Goal: Check status: Check status

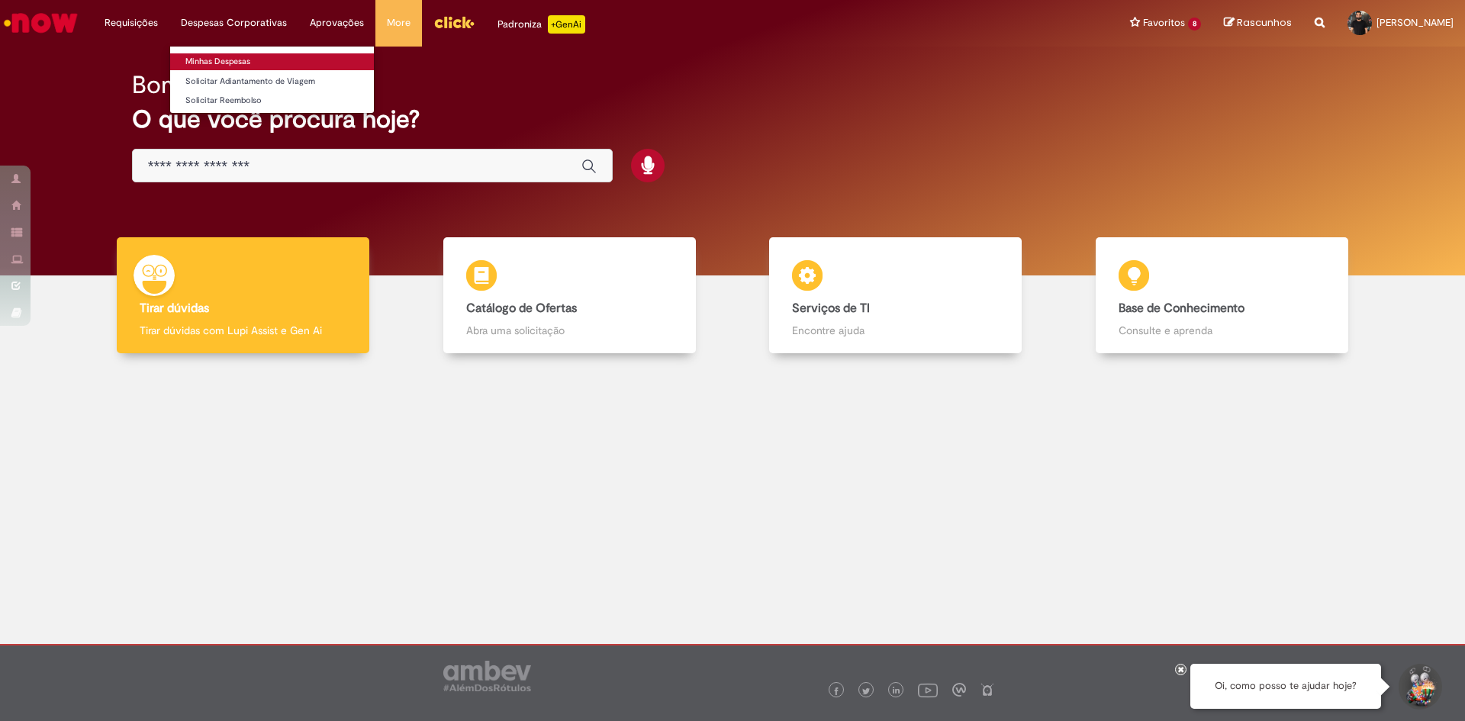
click at [216, 61] on link "Minhas Despesas" at bounding box center [272, 61] width 204 height 17
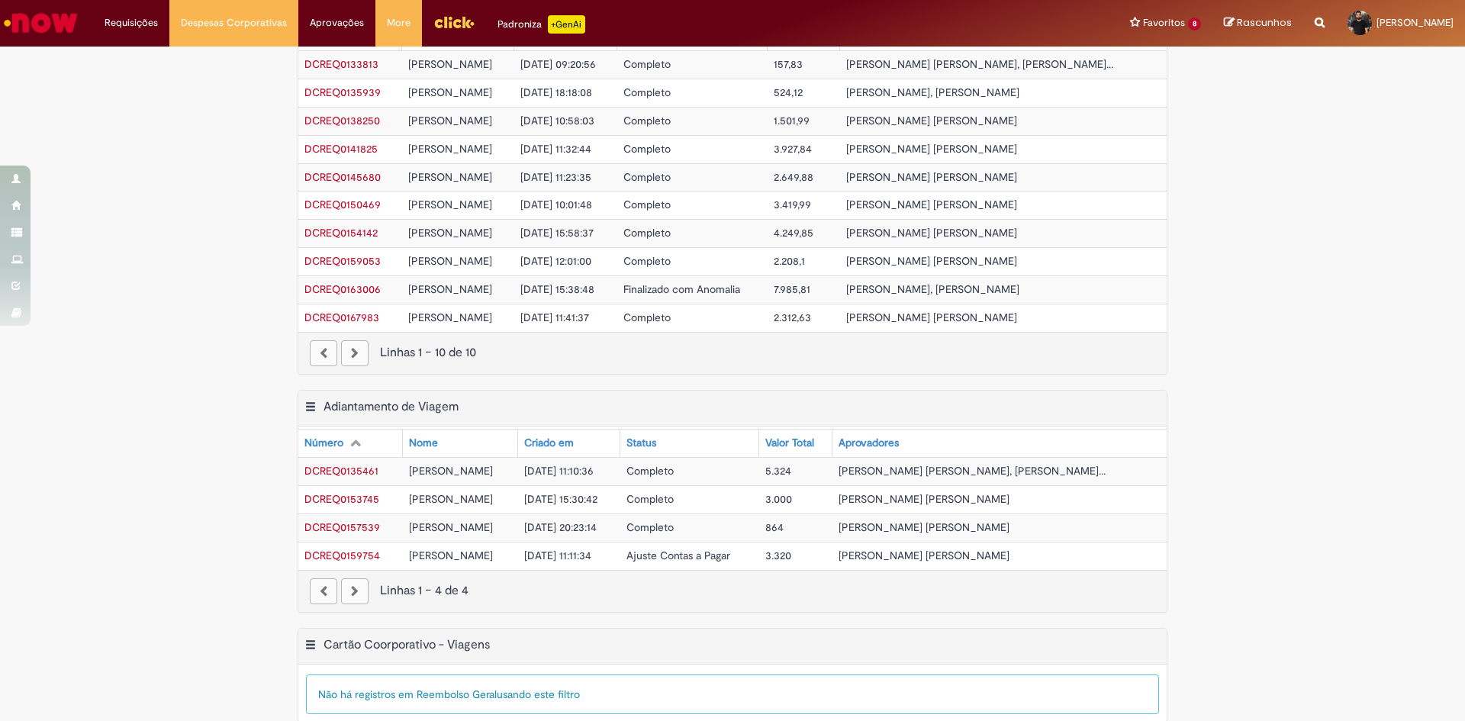
scroll to position [494, 0]
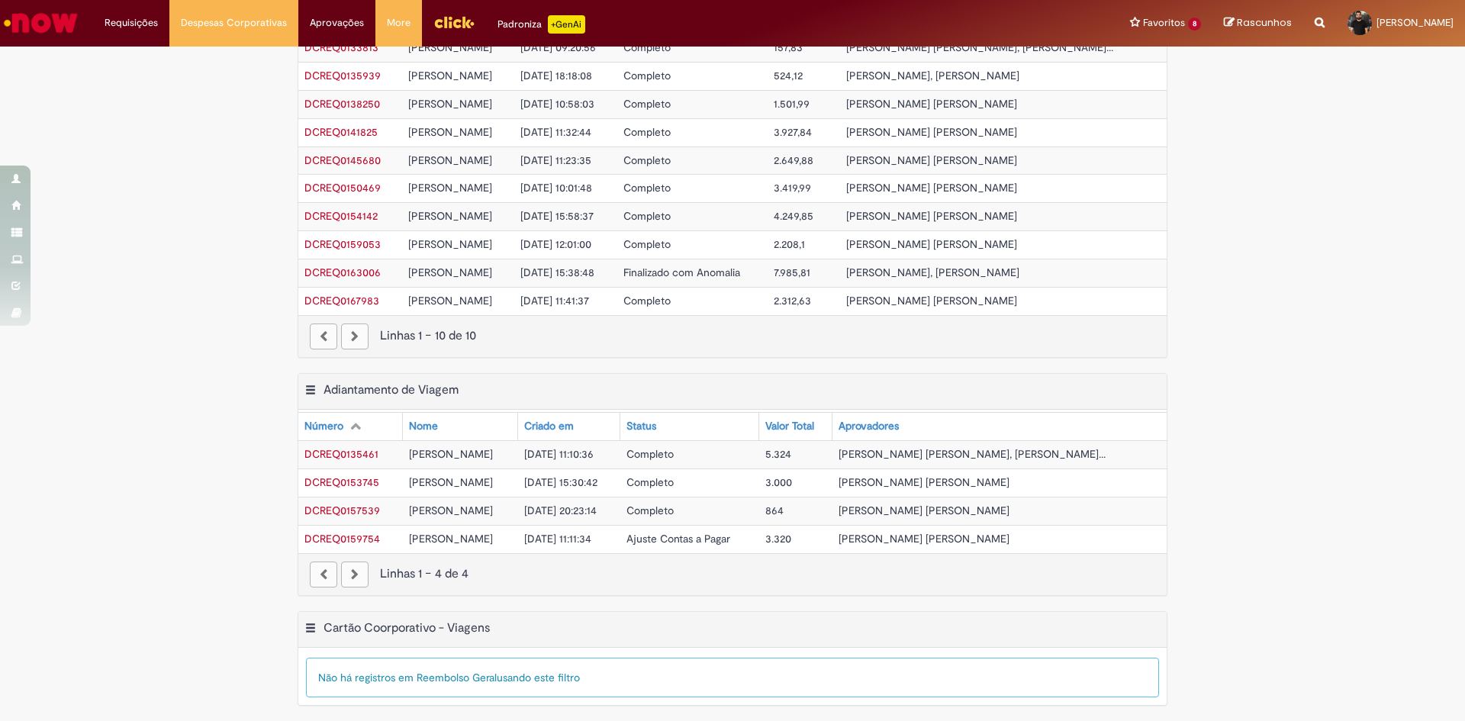
click at [353, 539] on span "DCREQ0159754" at bounding box center [342, 539] width 76 height 14
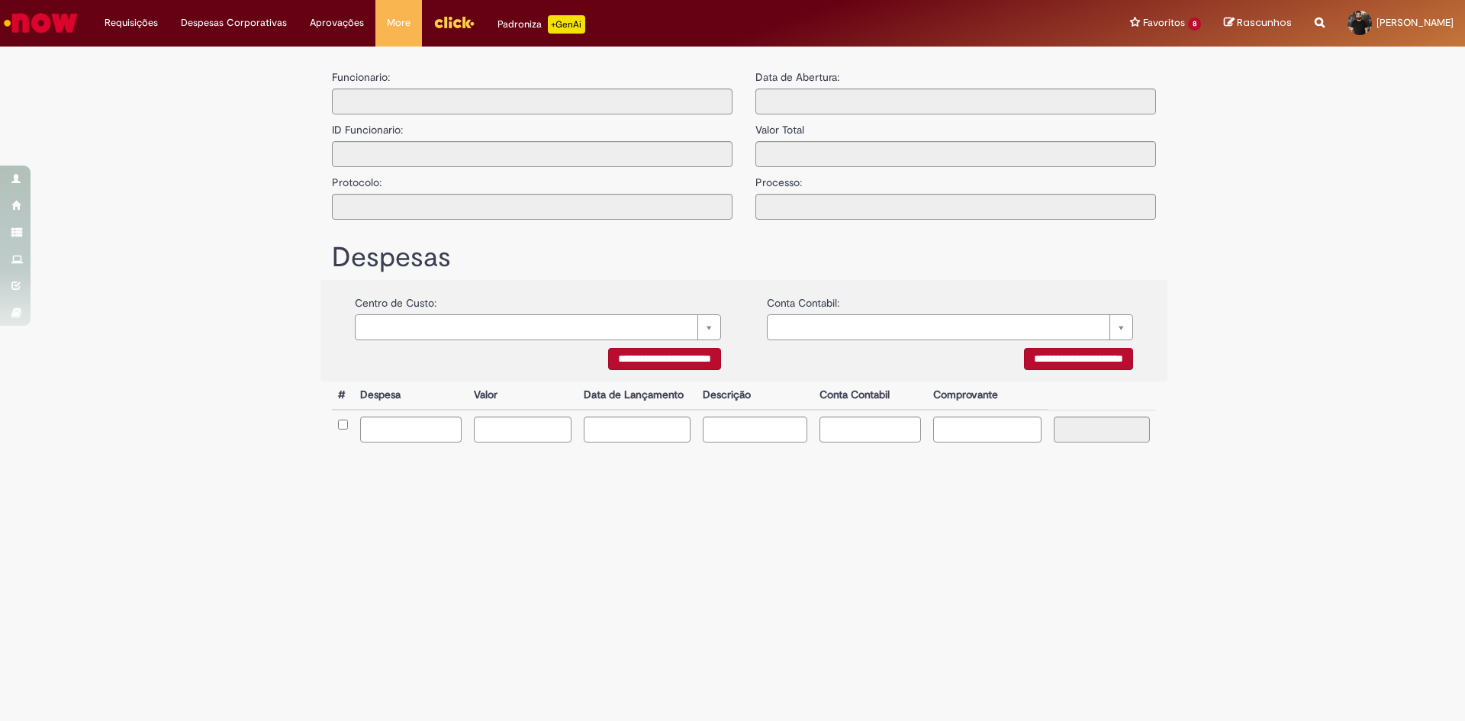
type input "**********"
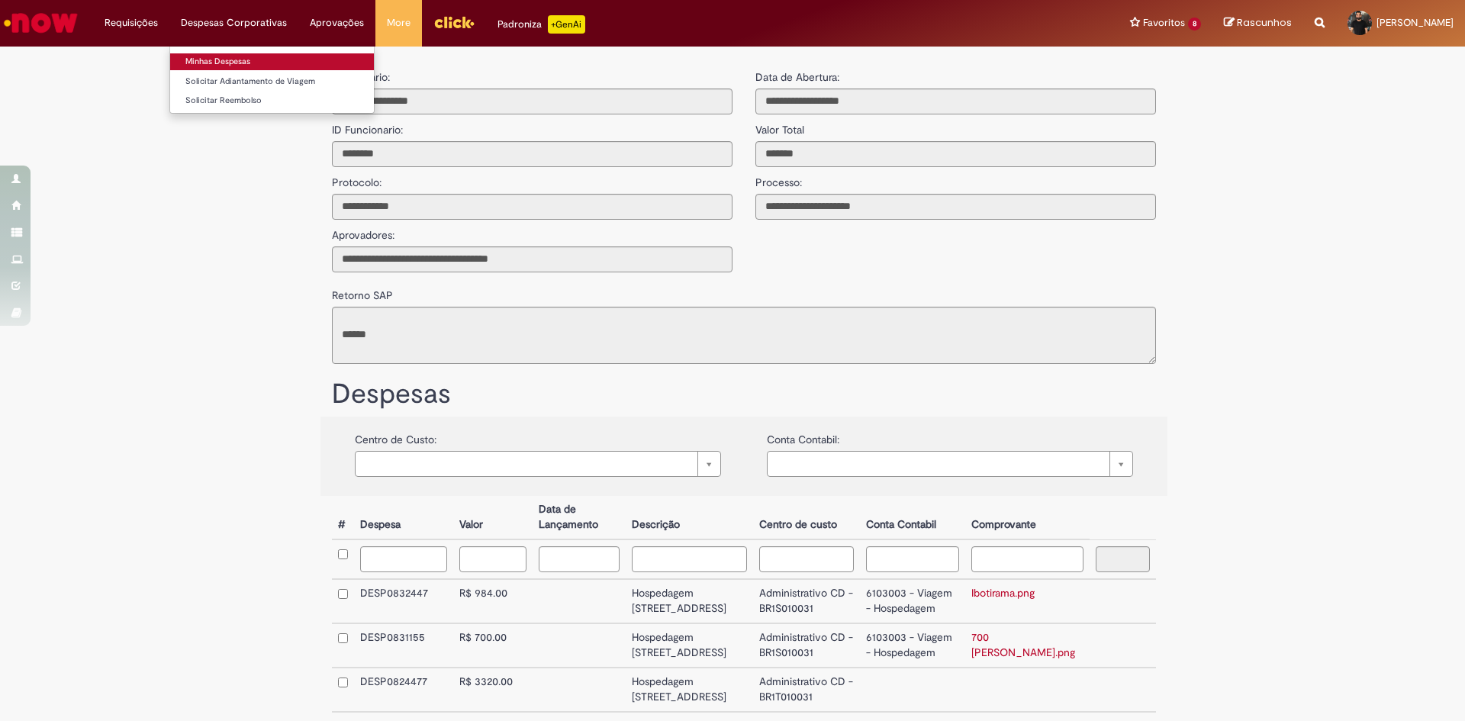
click at [228, 63] on link "Minhas Despesas" at bounding box center [272, 61] width 204 height 17
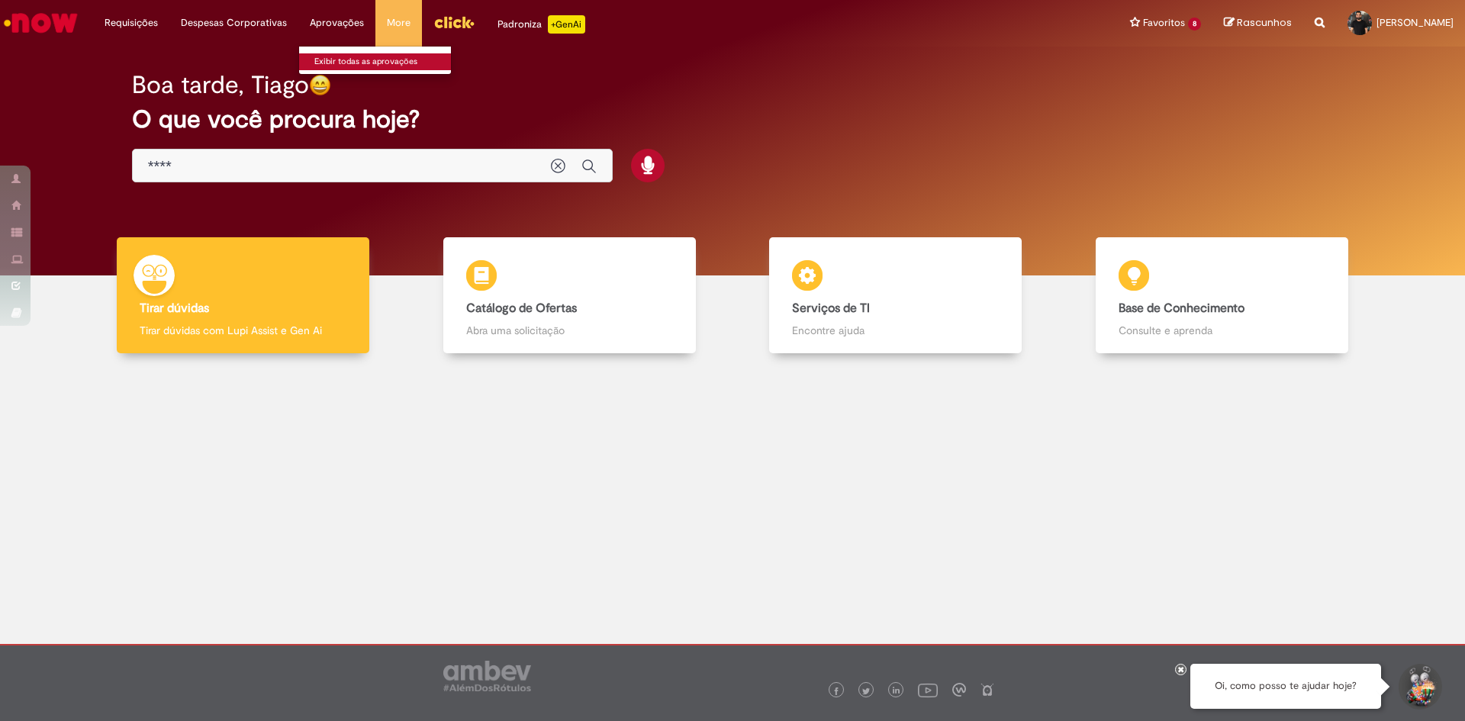
click at [335, 63] on link "Exibir todas as aprovações" at bounding box center [383, 61] width 168 height 17
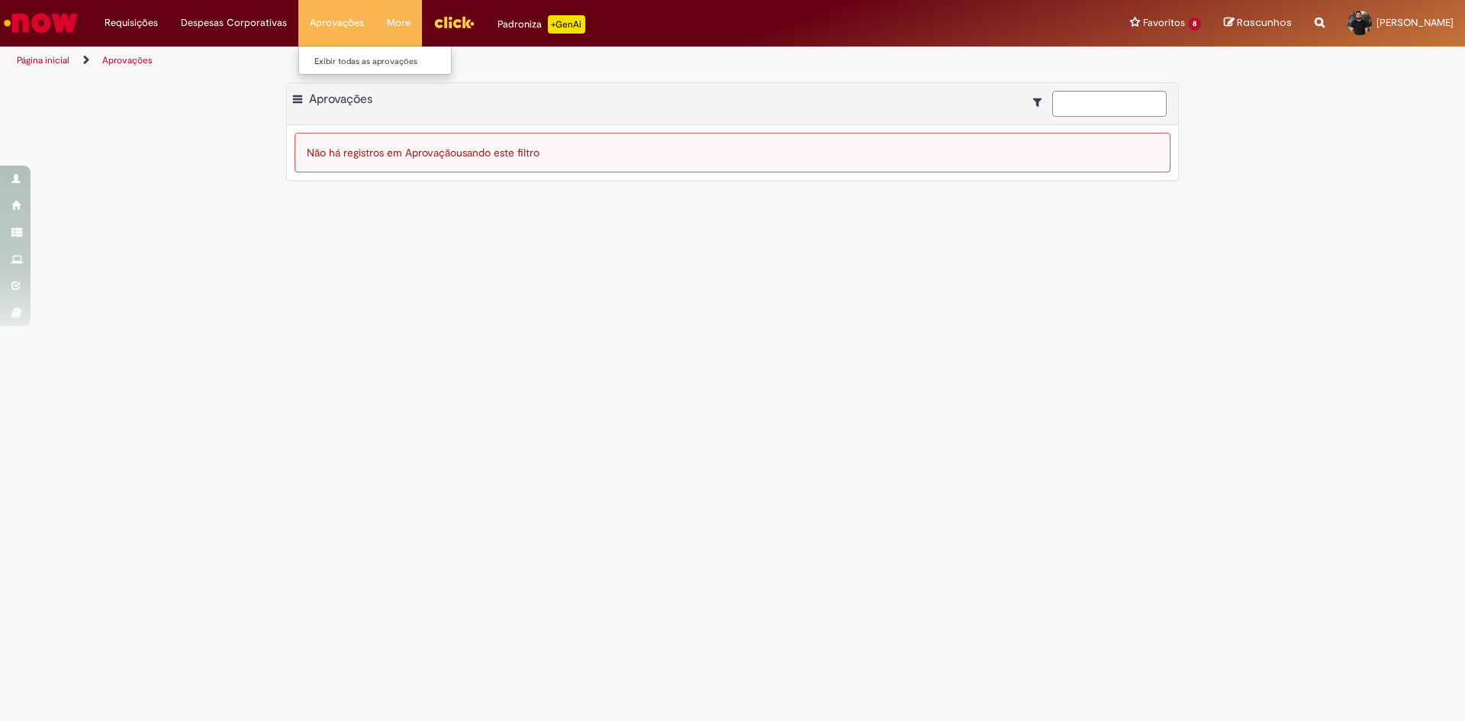
click at [325, 31] on li "Aprovações Exibir todas as aprovações" at bounding box center [336, 23] width 77 height 46
click at [330, 56] on link "Exibir todas as aprovações" at bounding box center [383, 61] width 168 height 17
click at [314, 231] on main "Aprovações Exportar como PDF Exportar como Excel Exportar como CSV Aprovações N…" at bounding box center [732, 398] width 1465 height 646
click at [446, 29] on img "Menu Cabeçalho" at bounding box center [453, 22] width 41 height 23
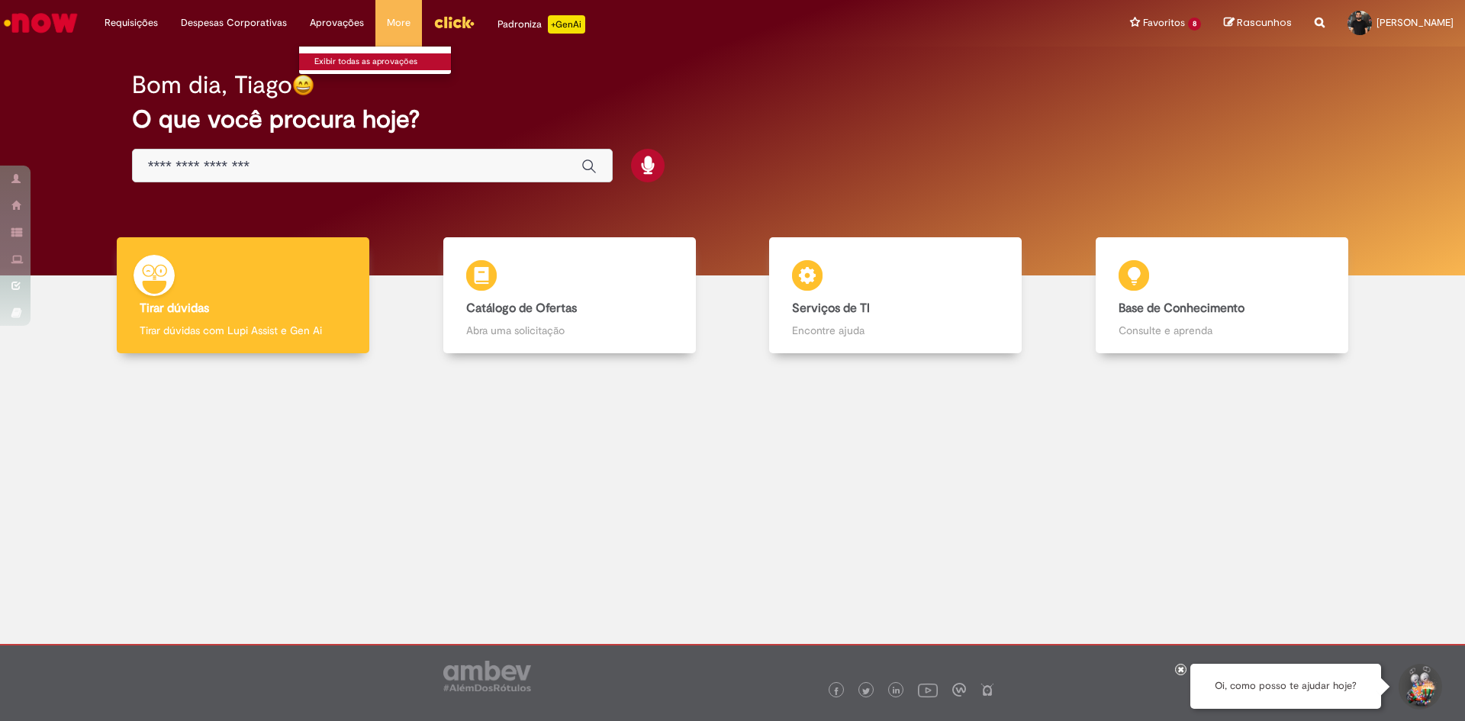
click at [329, 63] on link "Exibir todas as aprovações" at bounding box center [383, 61] width 168 height 17
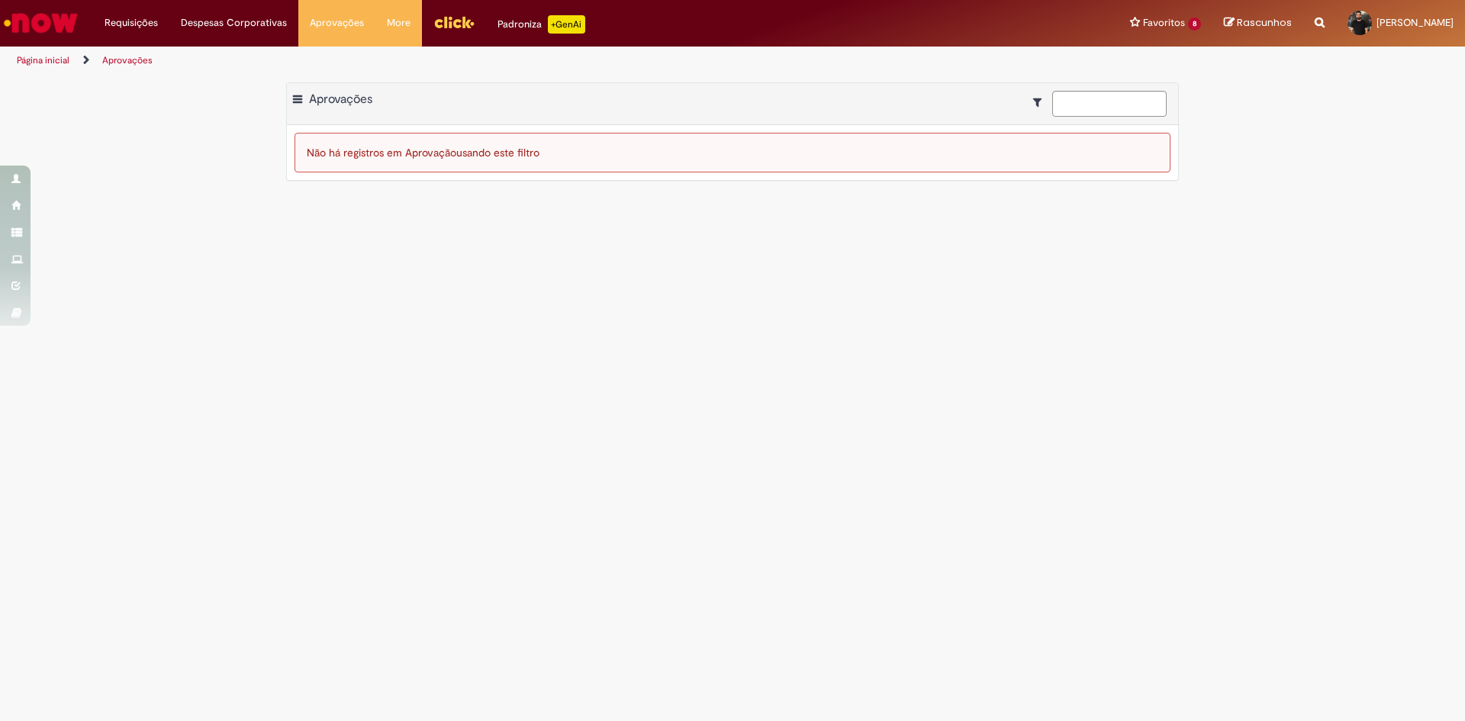
click at [294, 99] on span at bounding box center [297, 99] width 9 height 15
